Goal: Information Seeking & Learning: Find specific fact

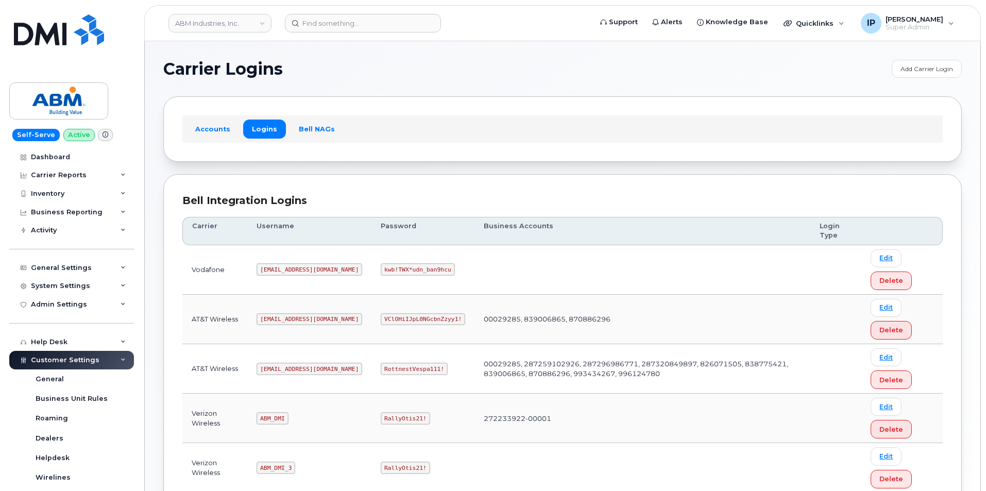
scroll to position [154, 0]
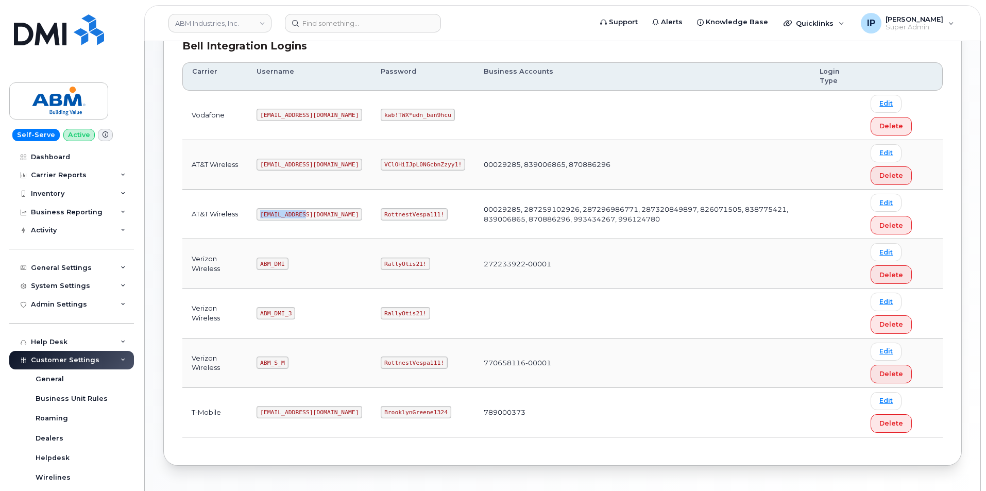
drag, startPoint x: 304, startPoint y: 215, endPoint x: 254, endPoint y: 217, distance: 49.5
click at [254, 217] on td "[EMAIL_ADDRESS][DOMAIN_NAME]" at bounding box center [309, 214] width 124 height 49
copy code "[EMAIL_ADDRESS][DOMAIN_NAME]"
drag, startPoint x: 403, startPoint y: 212, endPoint x: 335, endPoint y: 216, distance: 67.6
click at [371, 216] on td "RottnestVespa111!" at bounding box center [422, 214] width 103 height 49
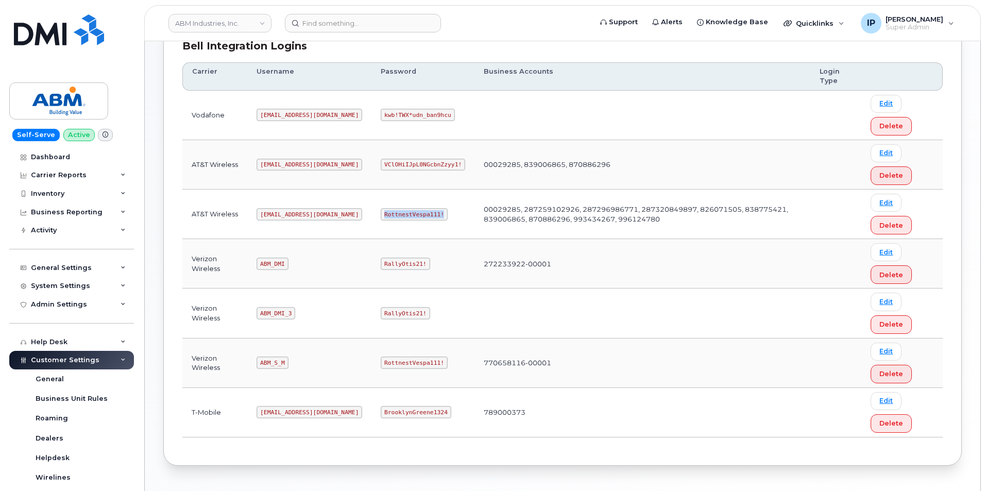
copy code "RottnestVespa111!"
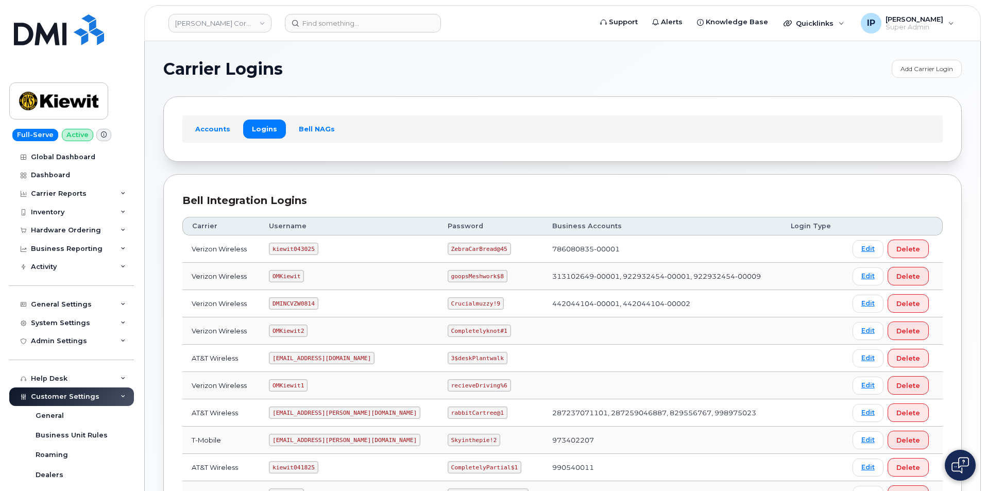
scroll to position [84, 0]
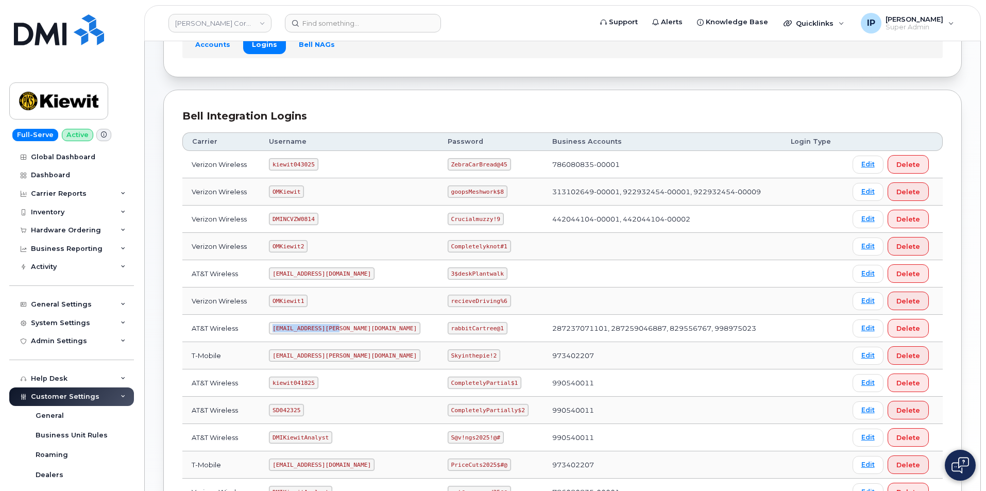
drag, startPoint x: 341, startPoint y: 328, endPoint x: 277, endPoint y: 332, distance: 65.0
click at [277, 332] on code "ms-kiewit@dminc.com" at bounding box center [344, 328] width 151 height 12
copy code "ms-kiewit@dminc.com"
drag, startPoint x: 466, startPoint y: 328, endPoint x: 420, endPoint y: 331, distance: 46.5
click at [448, 331] on code "rabbitCartree@1" at bounding box center [478, 328] width 60 height 12
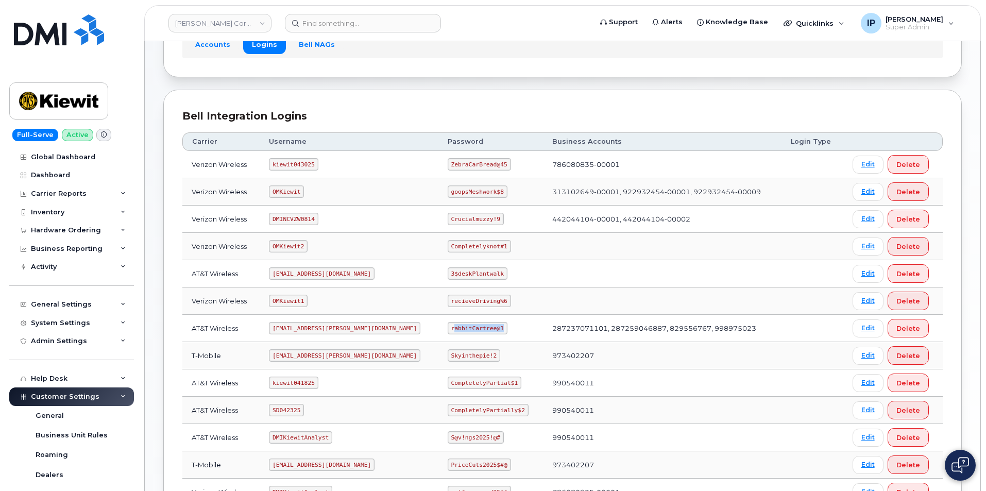
copy code "abbitCartree@1"
click at [475, 329] on td "rabbitCartree@1" at bounding box center [490, 328] width 105 height 27
drag, startPoint x: 465, startPoint y: 327, endPoint x: 409, endPoint y: 332, distance: 55.3
click at [438, 332] on td "rabbitCartree@1" at bounding box center [490, 328] width 105 height 27
click at [464, 330] on code "rabbitCartree@1" at bounding box center [478, 328] width 60 height 12
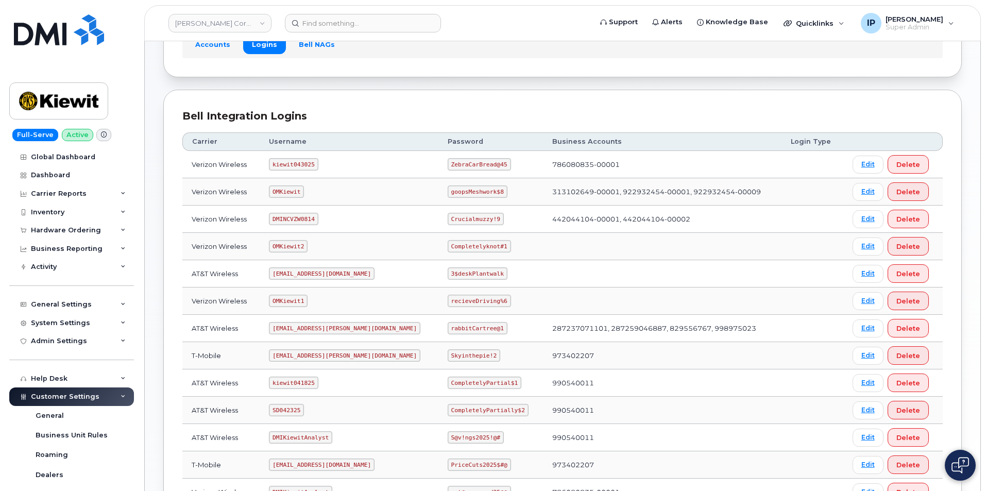
click at [467, 329] on code "rabbitCartree@1" at bounding box center [478, 328] width 60 height 12
drag, startPoint x: 467, startPoint y: 328, endPoint x: 415, endPoint y: 333, distance: 52.3
click at [438, 331] on td "rabbitCartree@1" at bounding box center [490, 328] width 105 height 27
copy code "rabbitCartree@1"
